Goal: Task Accomplishment & Management: Manage account settings

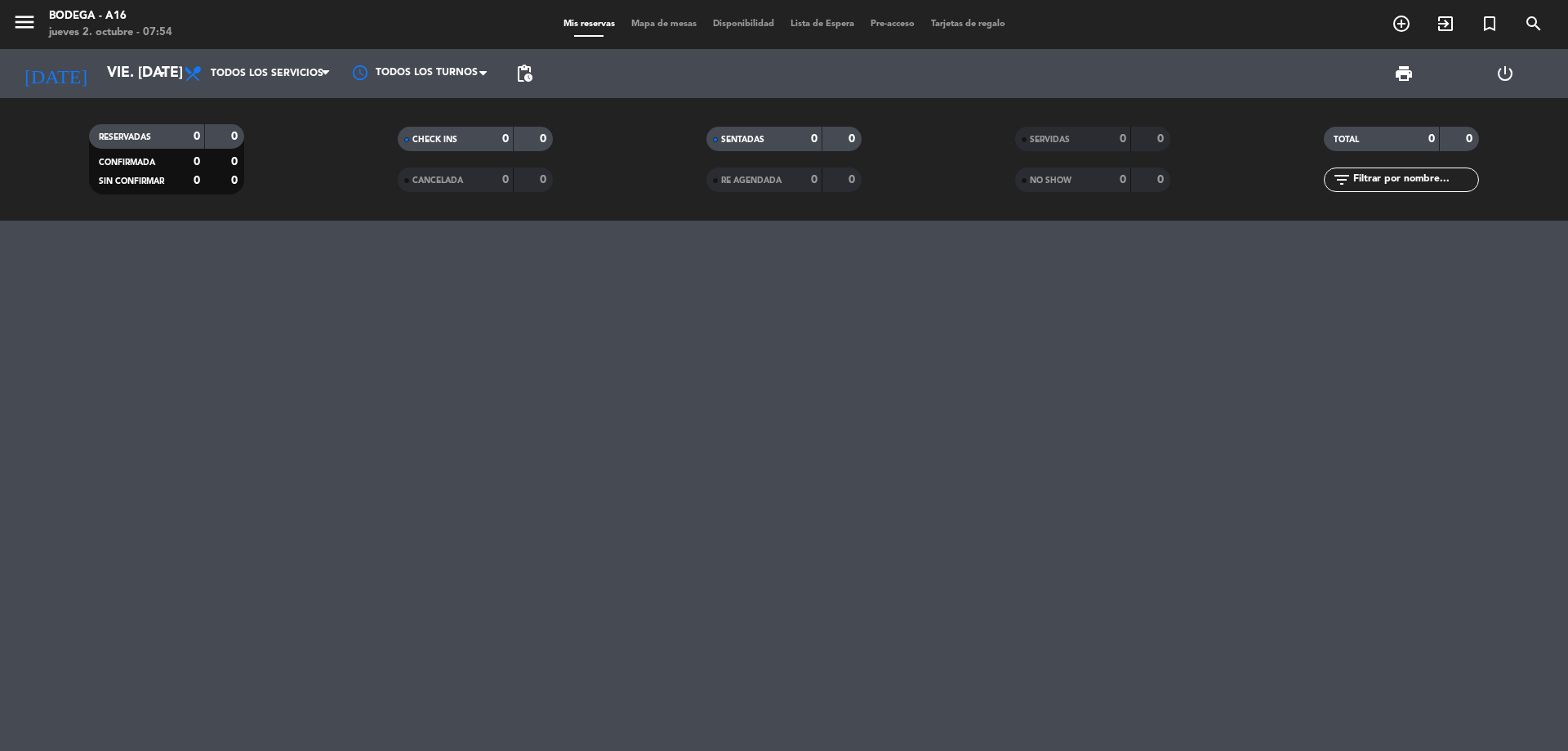
click at [61, 21] on div "Bodega - A16" at bounding box center [110, 16] width 123 height 16
click at [99, 63] on input "vie. [DATE]" at bounding box center [193, 73] width 190 height 33
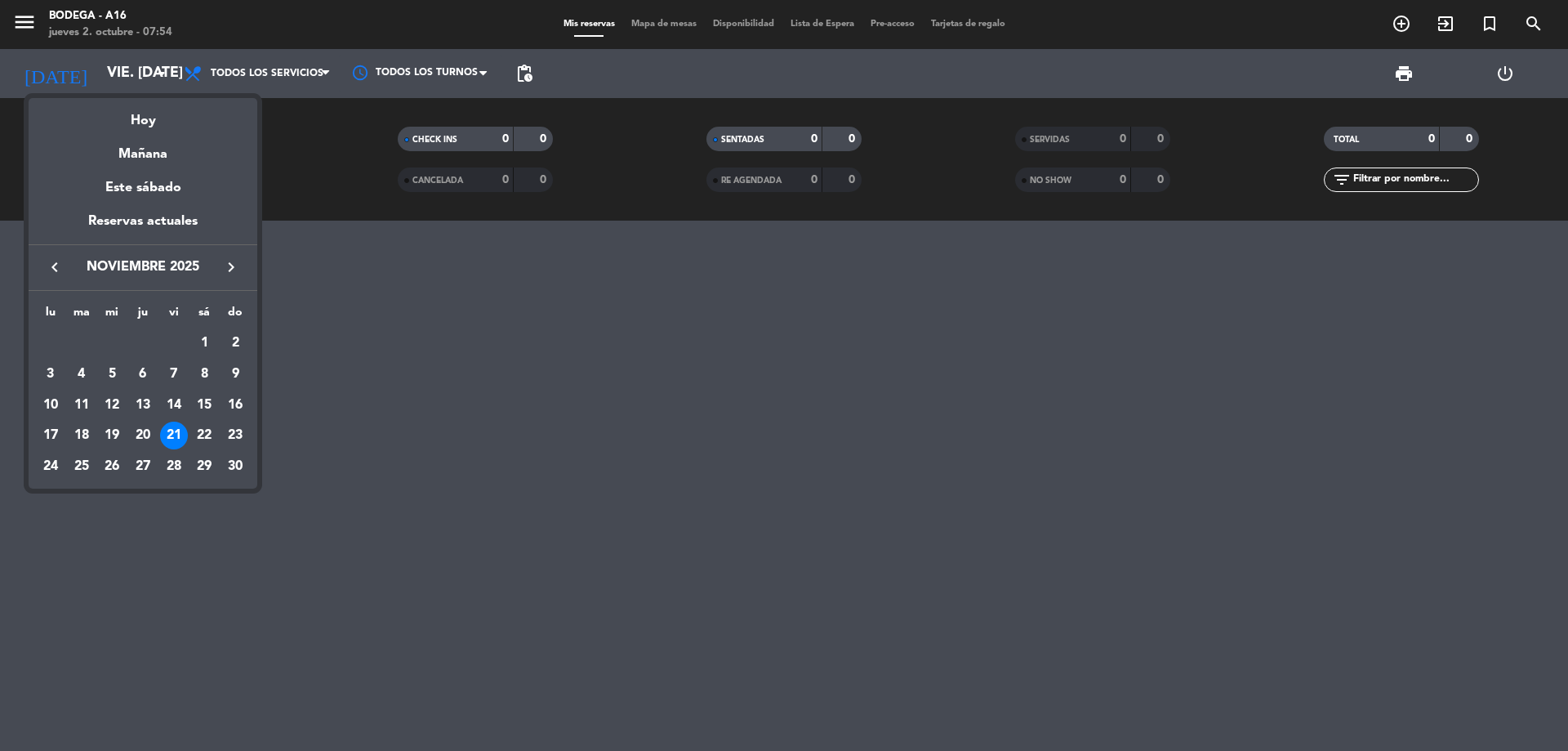
click at [53, 261] on icon "keyboard_arrow_left" at bounding box center [54, 267] width 20 height 20
click at [196, 367] on div "4" at bounding box center [204, 373] width 28 height 28
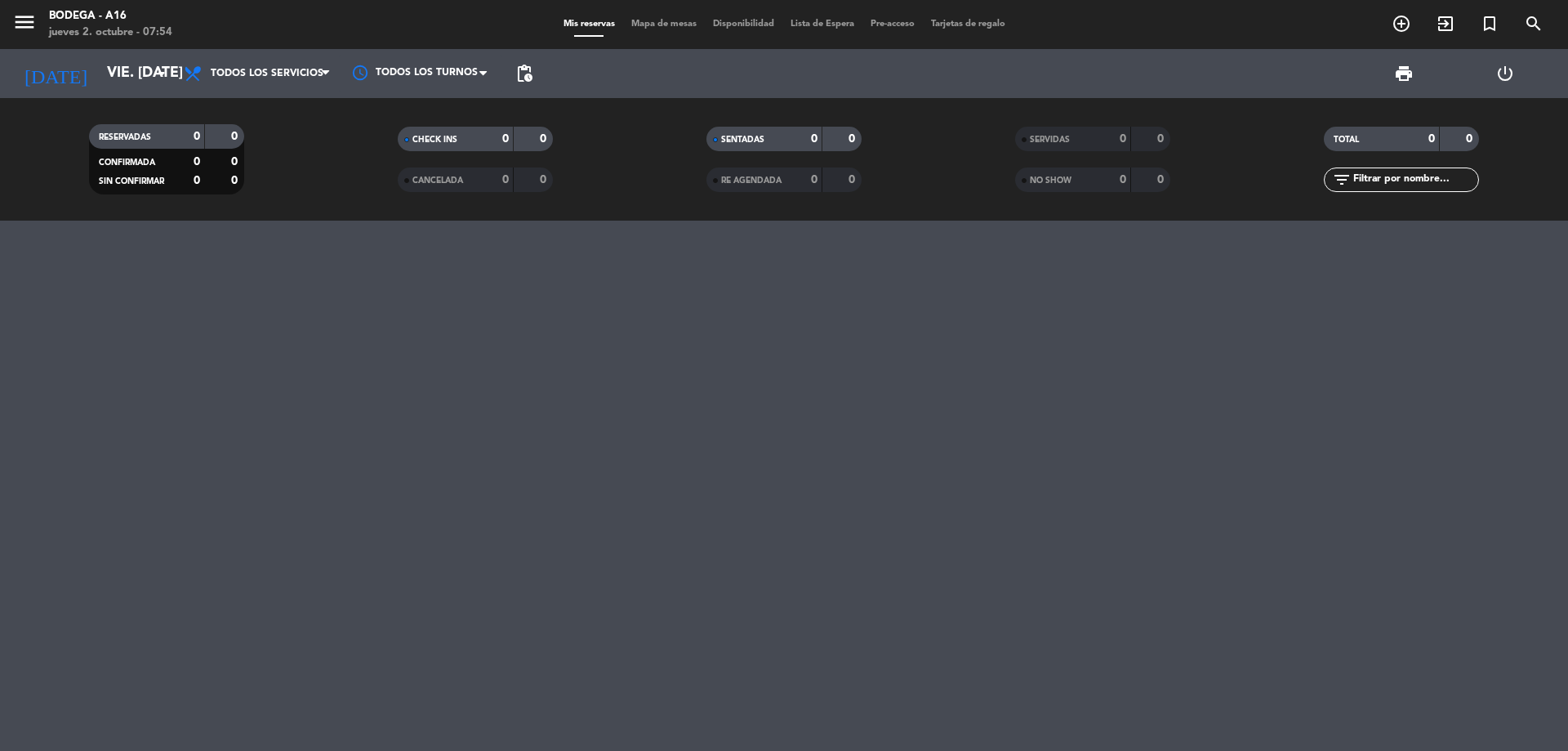
type input "sáb. [DATE]"
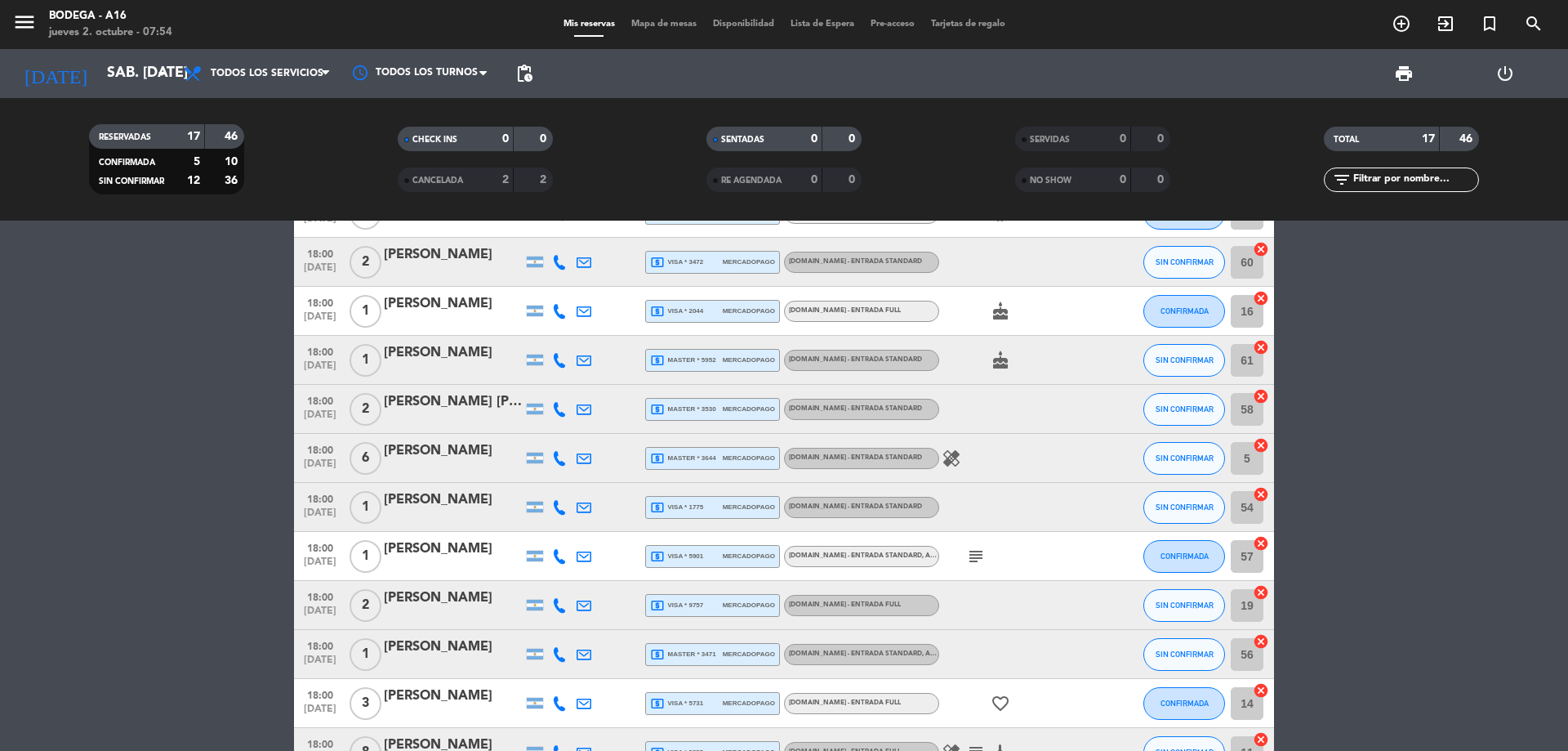
scroll to position [245, 0]
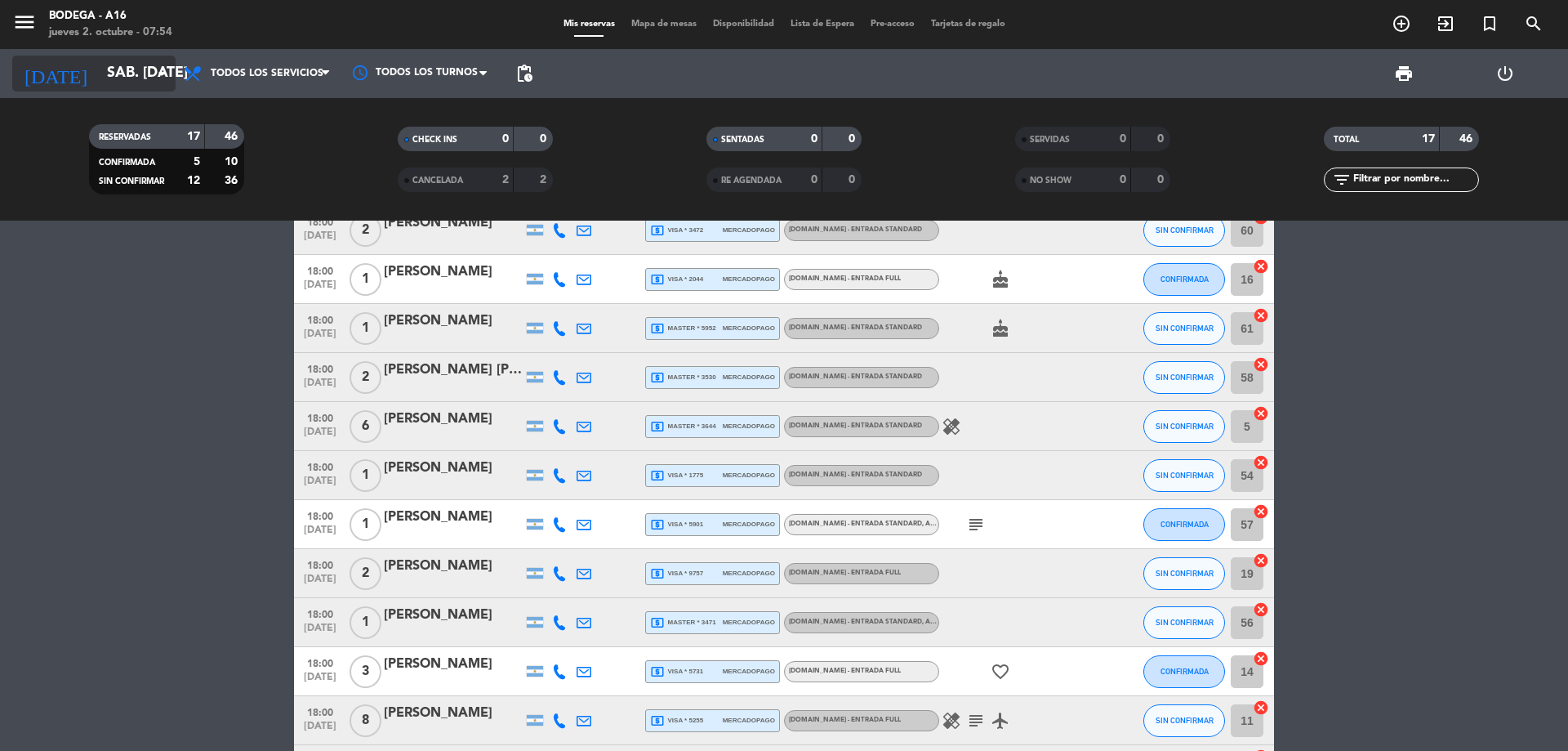
click at [99, 69] on input "sáb. [DATE]" at bounding box center [193, 73] width 190 height 33
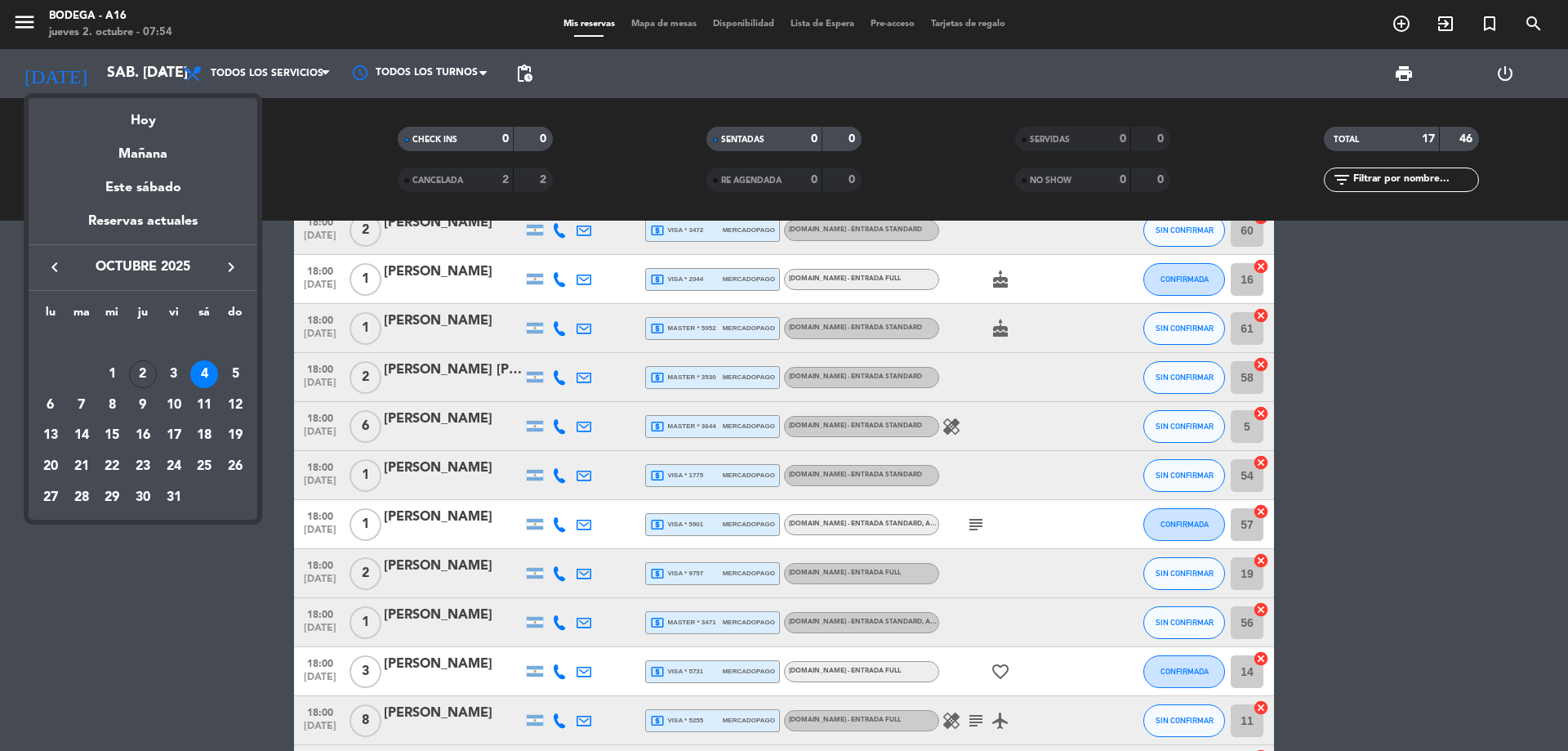
click at [68, 12] on div at bounding box center [784, 375] width 1568 height 751
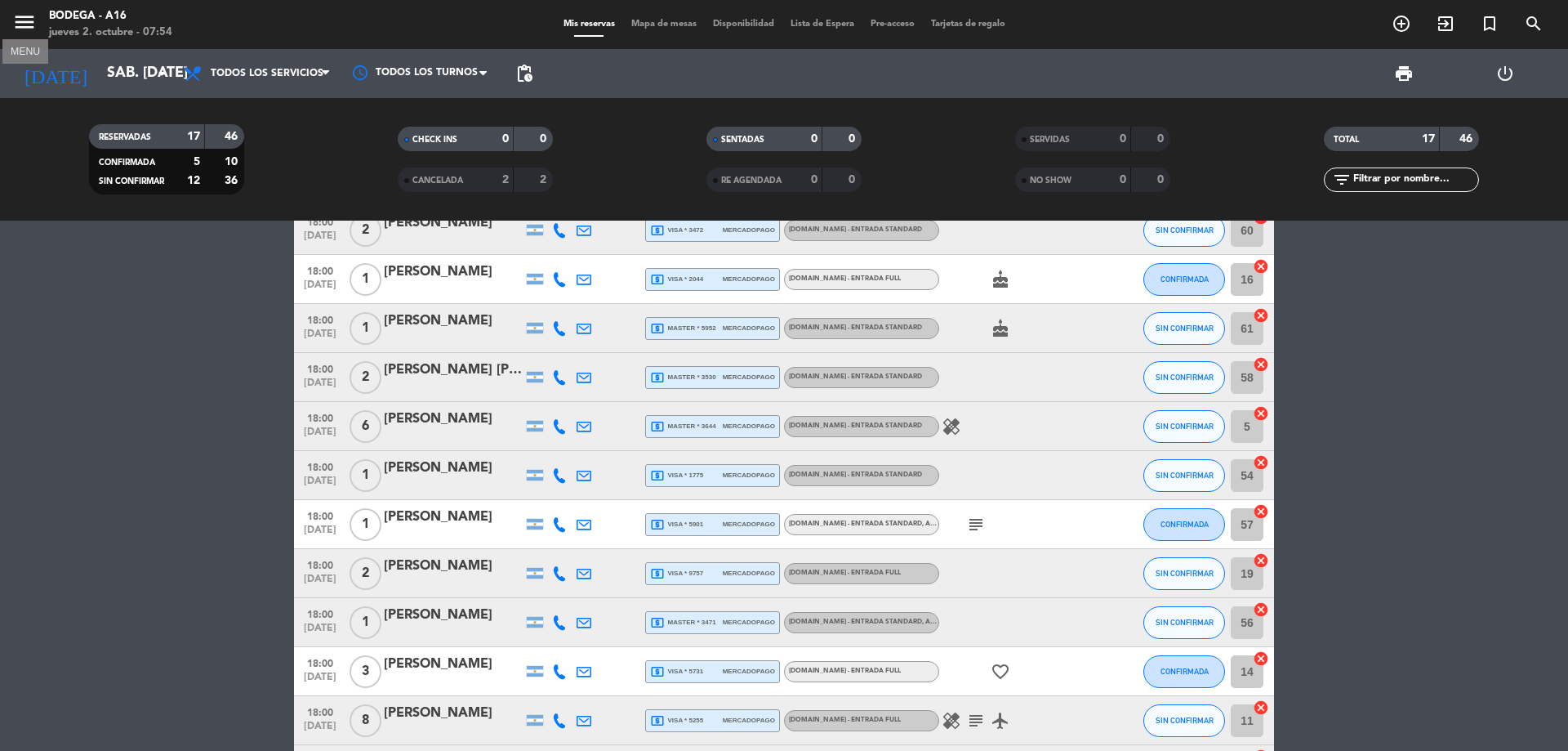
click at [24, 25] on icon "menu" at bounding box center [25, 22] width 25 height 25
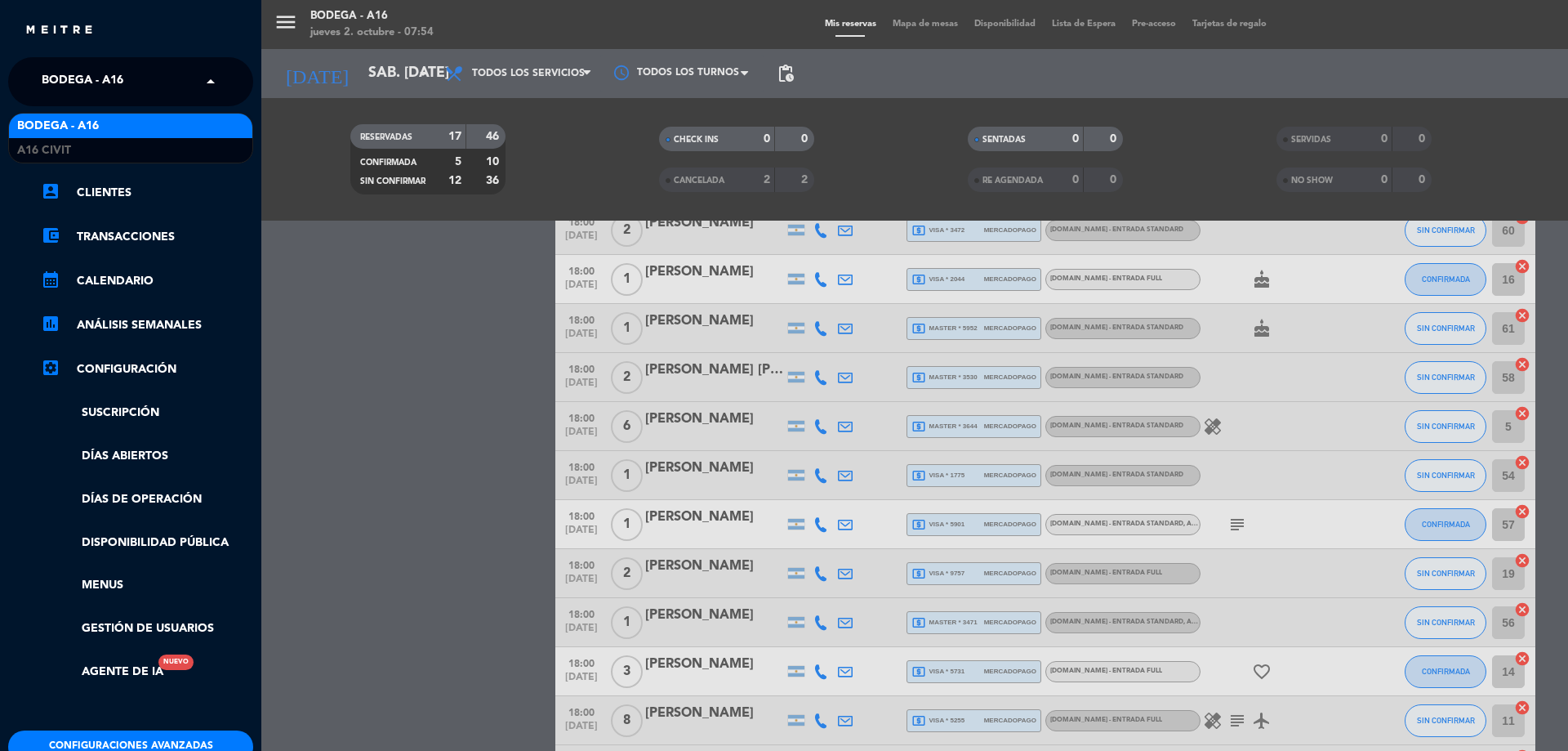
drag, startPoint x: 210, startPoint y: 77, endPoint x: 191, endPoint y: 86, distance: 21.0
click at [210, 78] on span at bounding box center [215, 81] width 28 height 35
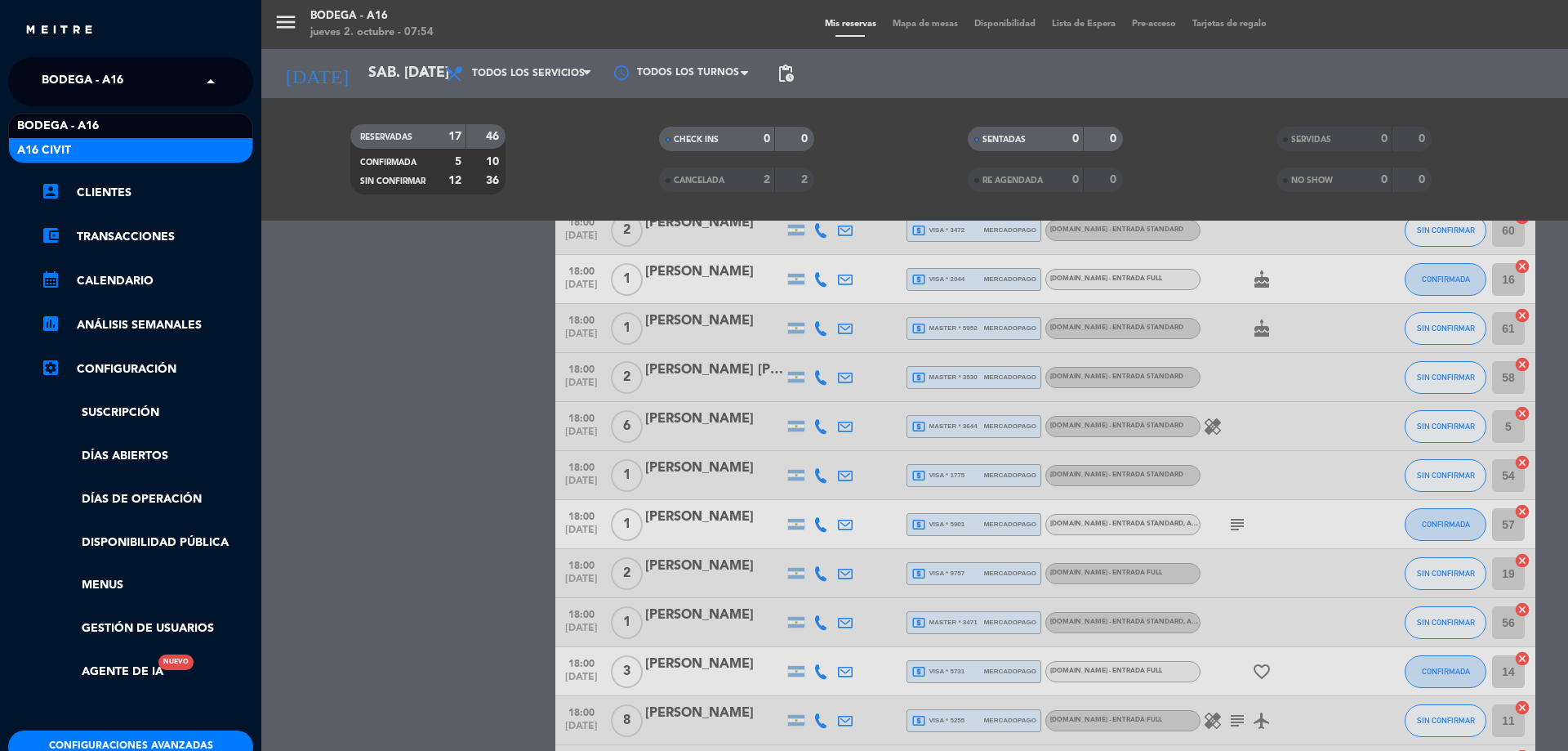
drag, startPoint x: 125, startPoint y: 144, endPoint x: 134, endPoint y: 147, distance: 9.5
click at [128, 147] on div "A16 Civit" at bounding box center [130, 151] width 243 height 25
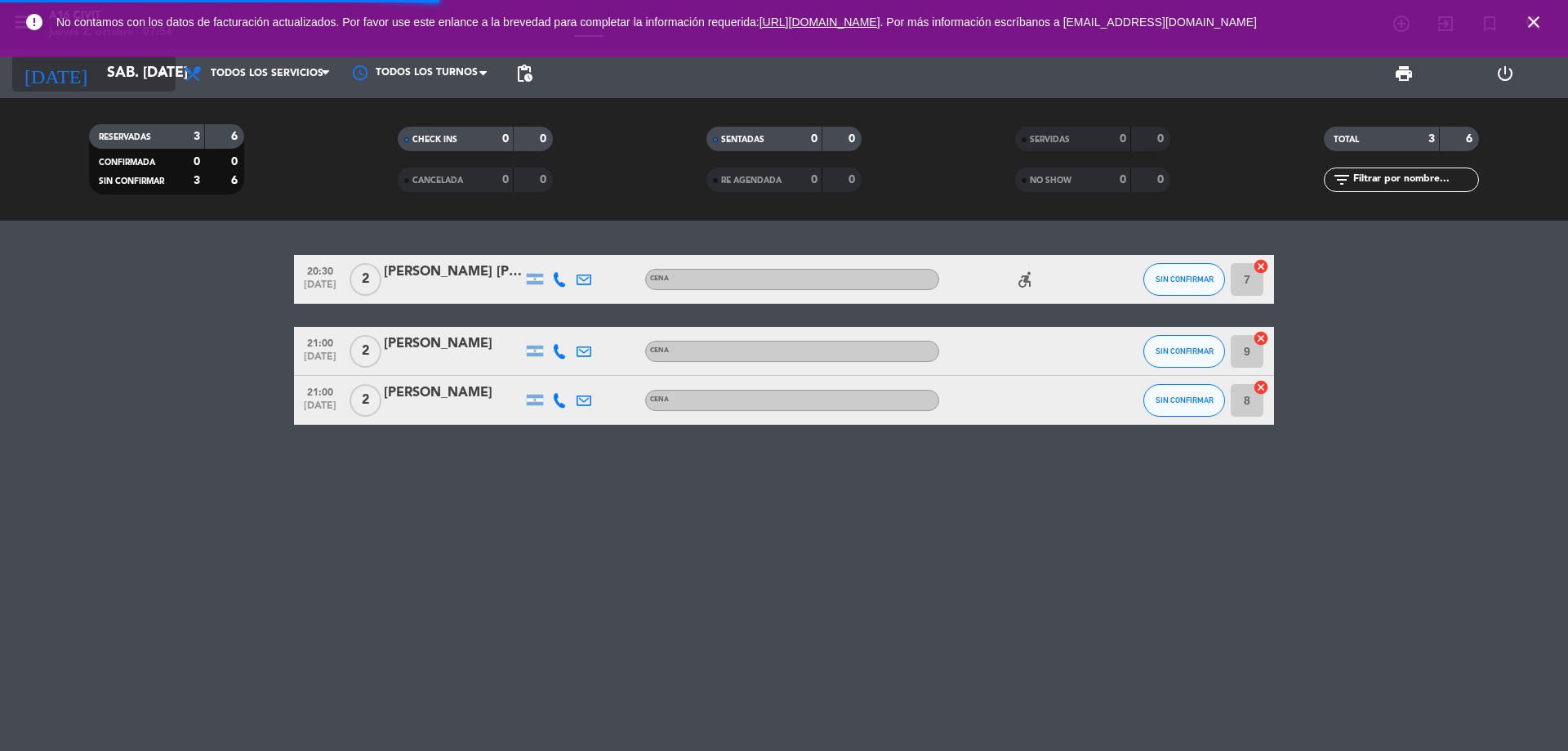
scroll to position [0, 0]
click at [1529, 29] on icon "close" at bounding box center [1533, 22] width 20 height 20
